Goal: Find specific page/section: Find specific page/section

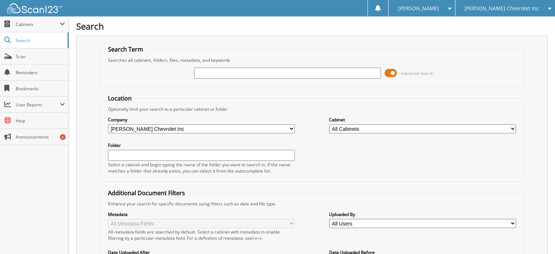
click at [96, 64] on div "Search Term Searches all cabinets, folders, files, metadata, and keywords Advan…" at bounding box center [311, 185] width 471 height 299
click at [215, 71] on input "text" at bounding box center [287, 73] width 187 height 11
type input "267547"
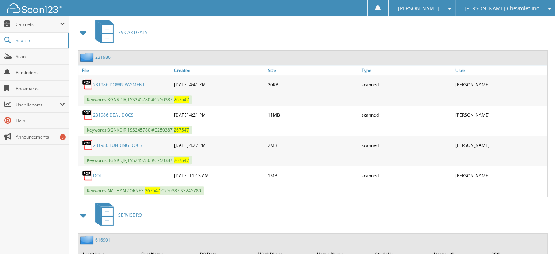
scroll to position [344, 0]
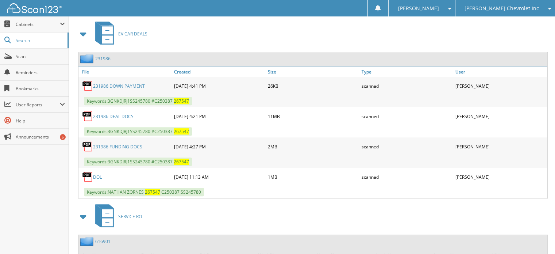
click at [99, 55] on div "2 3 1 9 8 6" at bounding box center [94, 58] width 32 height 9
click at [32, 102] on span "User Reports" at bounding box center [38, 104] width 44 height 6
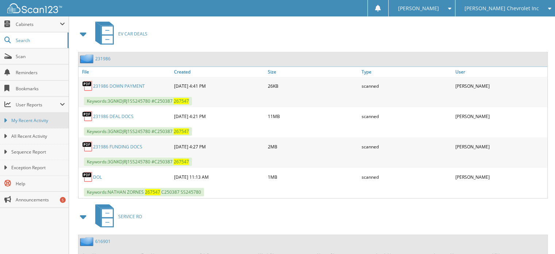
click at [31, 113] on link "My Recent Activity" at bounding box center [34, 120] width 69 height 16
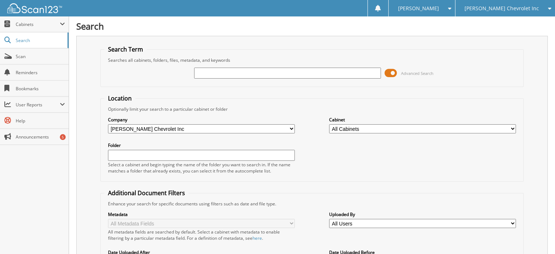
click at [90, 78] on div "Search Term Searches all cabinets, folders, files, metadata, and keywords Advan…" at bounding box center [311, 185] width 471 height 299
click at [199, 70] on input "text" at bounding box center [287, 73] width 187 height 11
type input "267129"
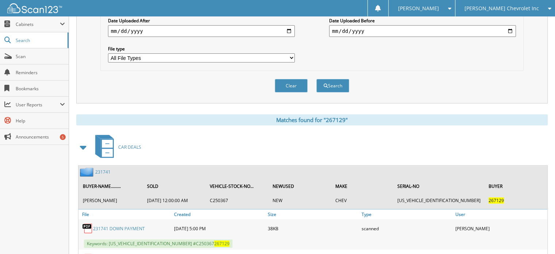
scroll to position [229, 0]
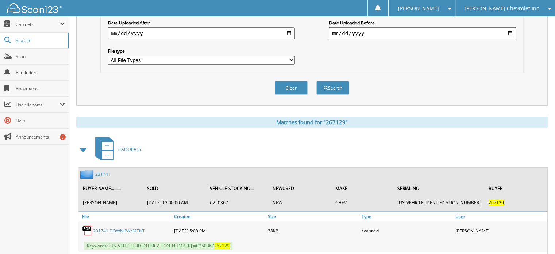
click at [107, 100] on div "Search Term Searches all cabinets, folders, files, metadata, and keywords 26712…" at bounding box center [311, 90] width 471 height 566
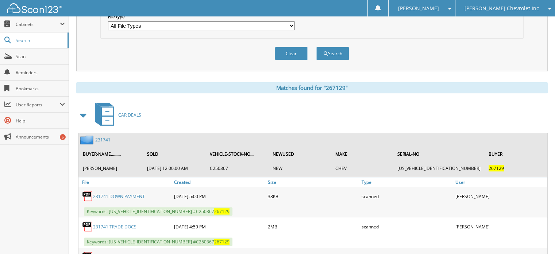
scroll to position [263, 0]
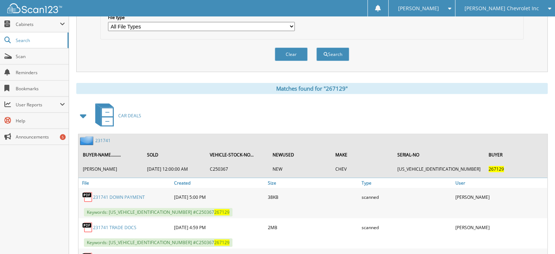
click at [100, 137] on link "231741" at bounding box center [102, 140] width 15 height 6
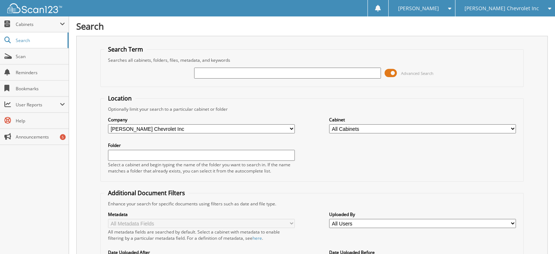
click at [93, 74] on div "Search Term Searches all cabinets, folders, files, metadata, and keywords Advan…" at bounding box center [311, 185] width 471 height 299
click at [190, 74] on div "Advanced Search" at bounding box center [312, 73] width 416 height 20
click at [209, 74] on input "text" at bounding box center [287, 73] width 187 height 11
type input "267240"
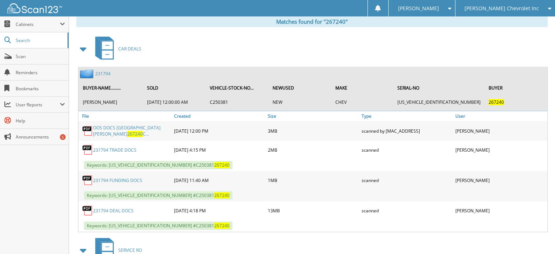
scroll to position [328, 0]
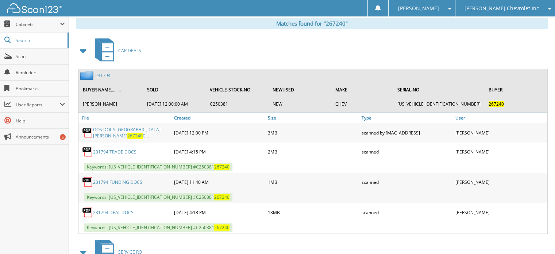
click at [104, 71] on div "231794" at bounding box center [94, 75] width 32 height 9
click at [104, 72] on link "231794" at bounding box center [102, 75] width 15 height 6
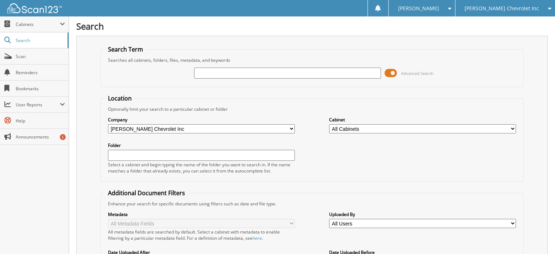
scroll to position [1, 0]
click at [97, 89] on div "Search Term Searches all cabinets, folders, files, metadata, and keywords Advan…" at bounding box center [311, 184] width 471 height 299
click at [205, 71] on input "text" at bounding box center [287, 72] width 187 height 11
type input "267580"
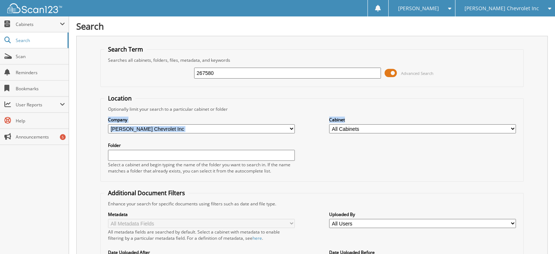
drag, startPoint x: 550, startPoint y: 107, endPoint x: 551, endPoint y: 120, distance: 13.5
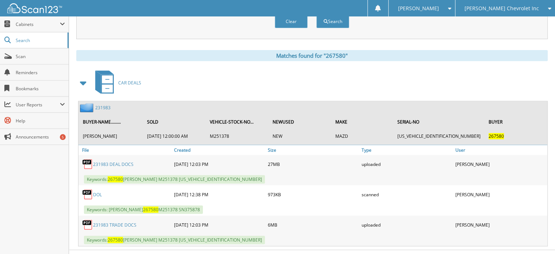
scroll to position [299, 0]
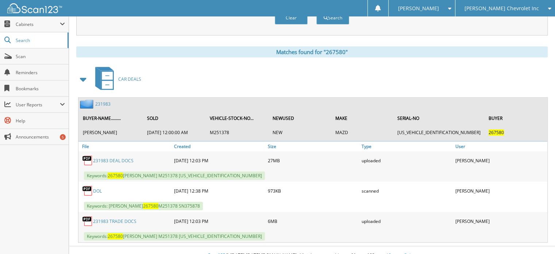
click at [99, 101] on link "231983" at bounding box center [102, 104] width 15 height 6
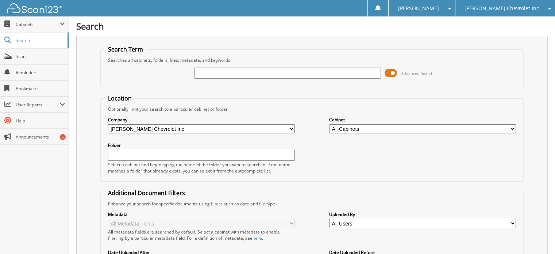
click at [91, 92] on div "Search Term Searches all cabinets, folders, files, metadata, and keywords Advan…" at bounding box center [311, 185] width 471 height 299
click at [206, 74] on input "text" at bounding box center [287, 73] width 187 height 11
type input "267469"
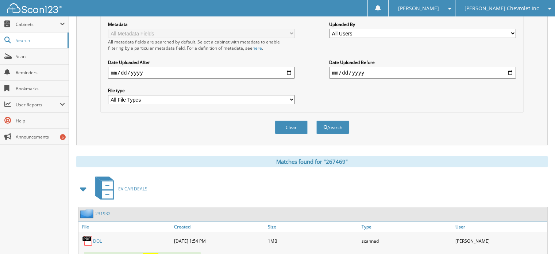
scroll to position [241, 0]
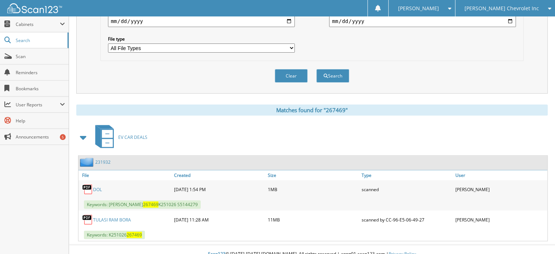
click at [107, 159] on link "231932" at bounding box center [102, 162] width 15 height 6
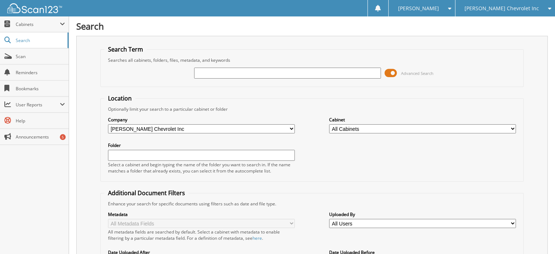
click at [101, 77] on fieldset "Search Term Searches all cabinets, folders, files, metadata, and keywords Advan…" at bounding box center [312, 66] width 424 height 42
click at [98, 102] on div "Search Term Searches all cabinets, folders, files, metadata, and keywords Advan…" at bounding box center [311, 185] width 471 height 299
click at [206, 77] on input "text" at bounding box center [287, 73] width 187 height 11
type input "267574"
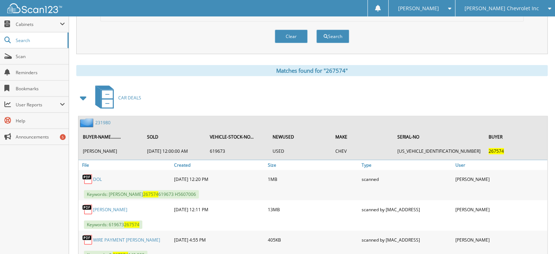
scroll to position [299, 0]
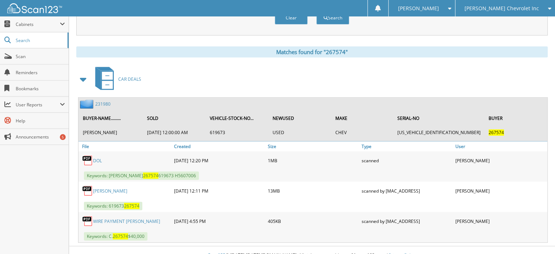
click at [96, 47] on div "Matches found for "267574"" at bounding box center [311, 51] width 471 height 11
click at [55, 99] on span "User Reports" at bounding box center [34, 105] width 69 height 16
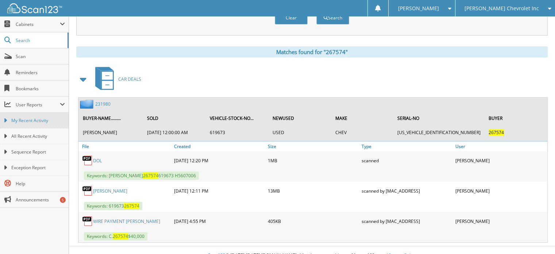
click at [48, 115] on link "My Recent Activity" at bounding box center [34, 120] width 69 height 16
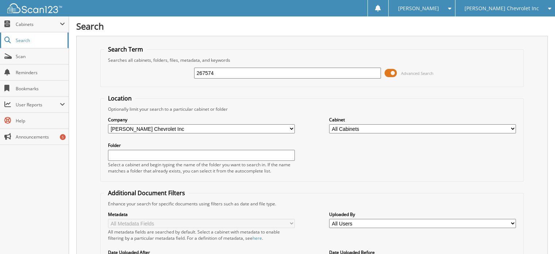
type input "267574"
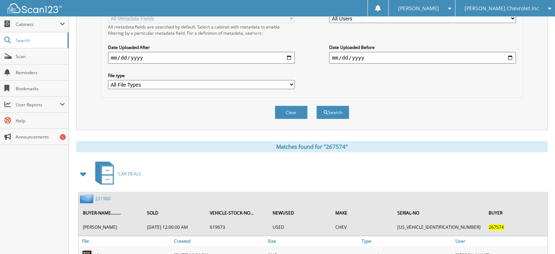
scroll to position [207, 0]
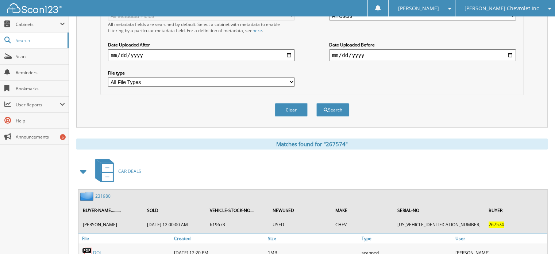
click at [102, 193] on link "231980" at bounding box center [102, 196] width 15 height 6
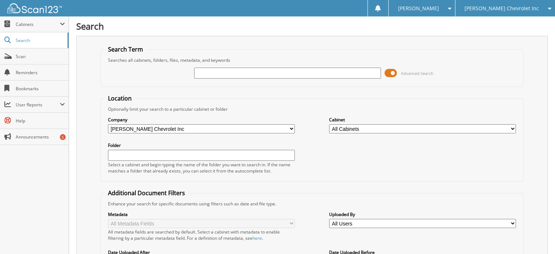
click at [25, 73] on span "Reminders" at bounding box center [40, 72] width 49 height 6
click at [38, 101] on span "User Reports" at bounding box center [38, 104] width 44 height 6
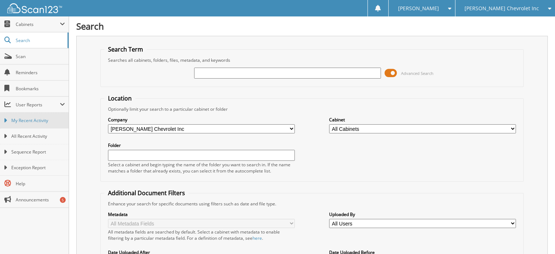
click at [36, 122] on span "My Recent Activity" at bounding box center [38, 120] width 54 height 7
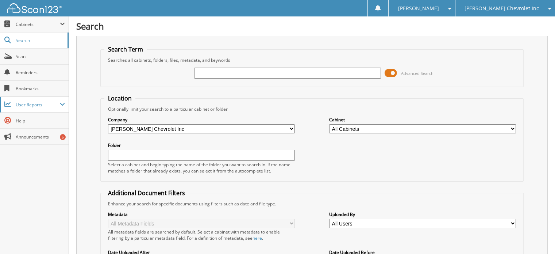
click at [34, 101] on span "User Reports" at bounding box center [38, 104] width 44 height 6
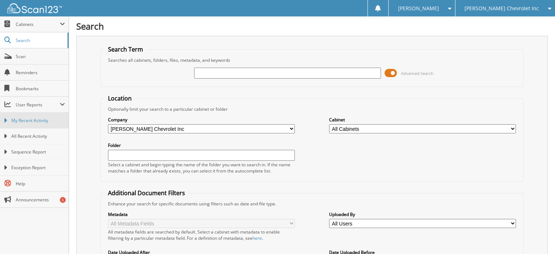
click at [36, 123] on link "My Recent Activity" at bounding box center [34, 120] width 69 height 16
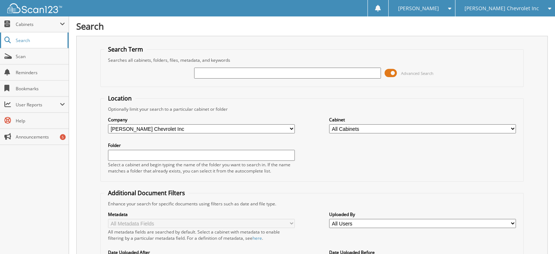
drag, startPoint x: 0, startPoint y: 0, endPoint x: 32, endPoint y: 35, distance: 47.5
click at [32, 35] on link "Search" at bounding box center [34, 40] width 69 height 16
type input "177241"
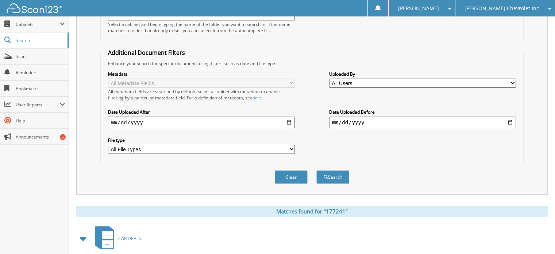
scroll to position [329, 0]
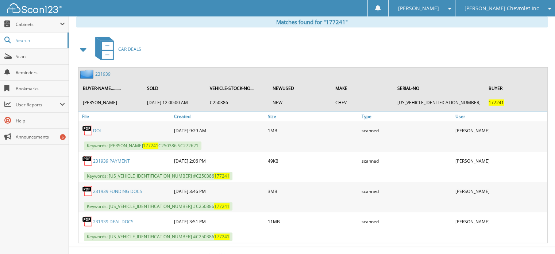
click at [142, 35] on div "CAR DEALS" at bounding box center [311, 49] width 471 height 29
click at [51, 185] on div "Close Cabinets This Company All Companies Search Scan" at bounding box center [34, 134] width 69 height 237
click at [105, 71] on link "231939" at bounding box center [102, 74] width 15 height 6
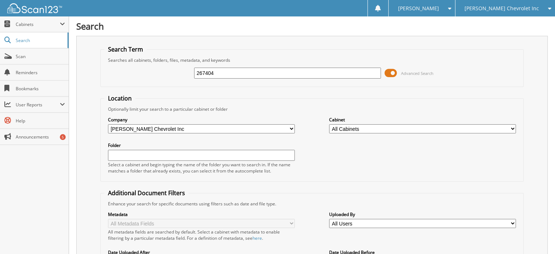
type input "267404"
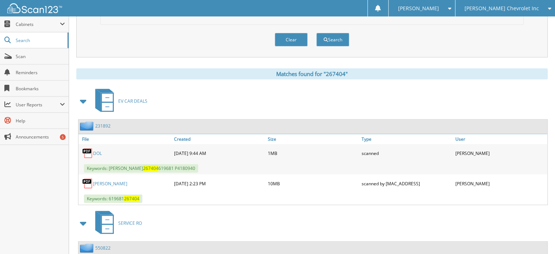
scroll to position [323, 0]
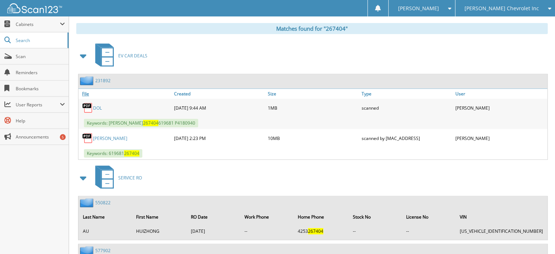
click at [166, 89] on link "File" at bounding box center [125, 94] width 94 height 10
click at [46, 178] on div "Close Cabinets This Company All Companies Search Scan" at bounding box center [34, 134] width 69 height 237
click at [35, 184] on div "Close Cabinets This Company All Companies Search Scan" at bounding box center [34, 134] width 69 height 237
click at [27, 190] on div "Close Cabinets This Company All Companies Search Scan" at bounding box center [34, 134] width 69 height 237
click at [99, 77] on link "231892" at bounding box center [102, 80] width 15 height 6
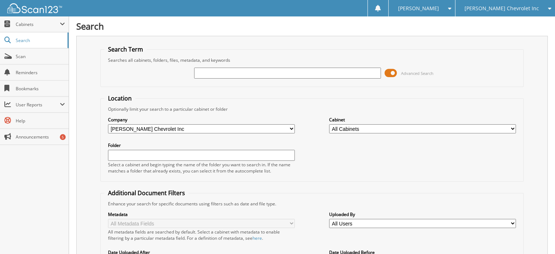
click at [23, 72] on span "Reminders" at bounding box center [40, 72] width 49 height 6
